Goal: Check status

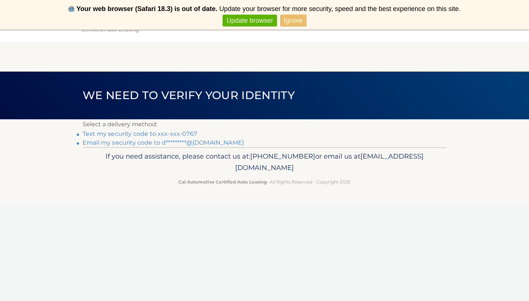
click at [182, 134] on link "Text my security code to xxx-xxx-0767" at bounding box center [140, 133] width 114 height 7
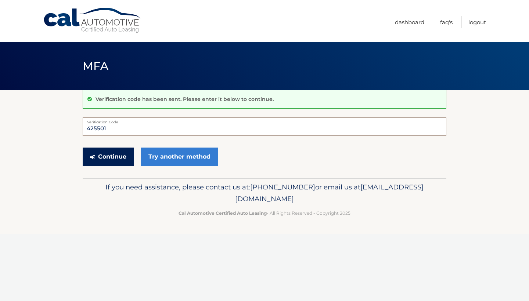
type input "425501"
click at [128, 157] on button "Continue" at bounding box center [108, 157] width 51 height 18
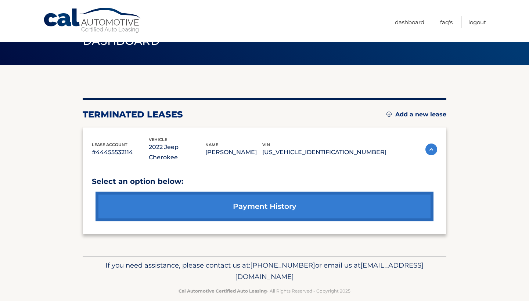
scroll to position [25, 0]
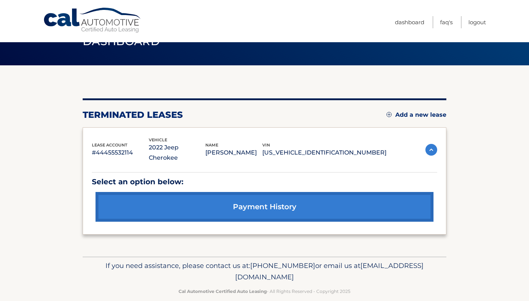
click at [269, 201] on link "payment history" at bounding box center [265, 207] width 338 height 30
